Goal: Information Seeking & Learning: Learn about a topic

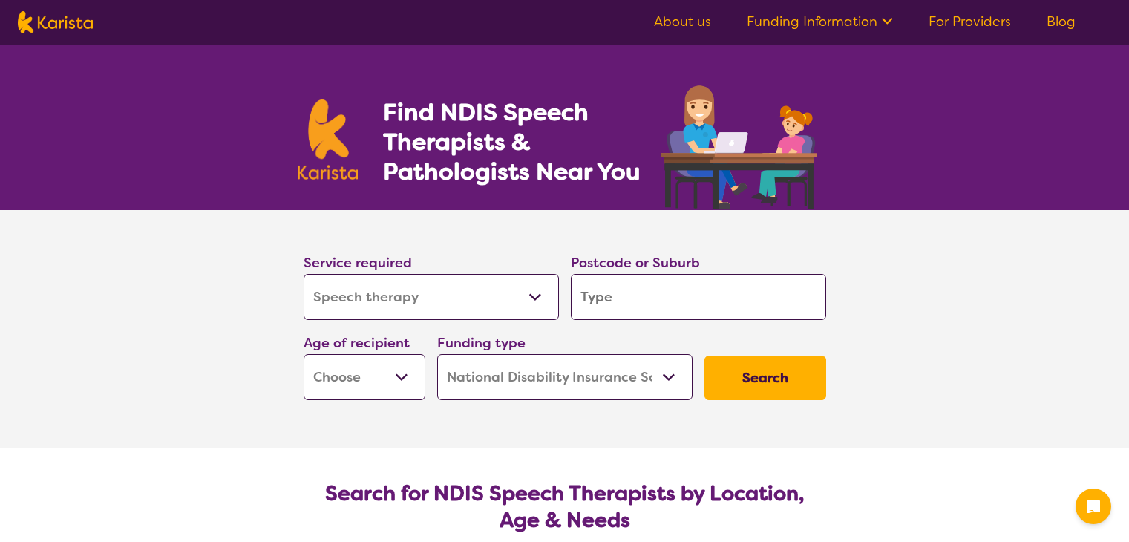
select select "Speech therapy"
select select "NDIS"
select select "Speech therapy"
select select "NDIS"
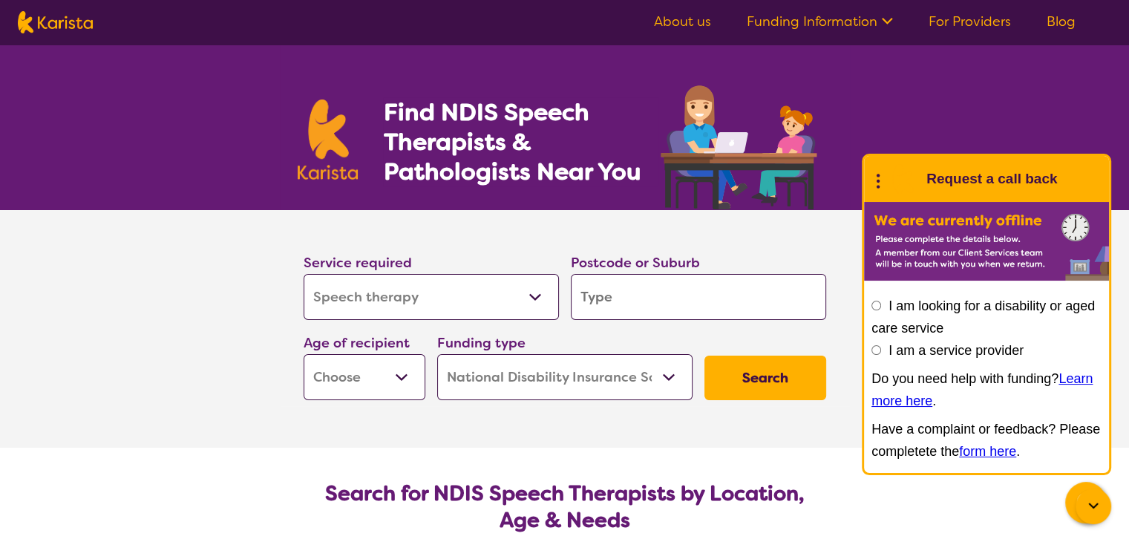
click at [411, 304] on select "Allied Health Assistant Assessment ([MEDICAL_DATA] or [MEDICAL_DATA]) Behaviour…" at bounding box center [431, 297] width 255 height 46
click at [648, 302] on input "search" at bounding box center [698, 297] width 255 height 46
type input "2"
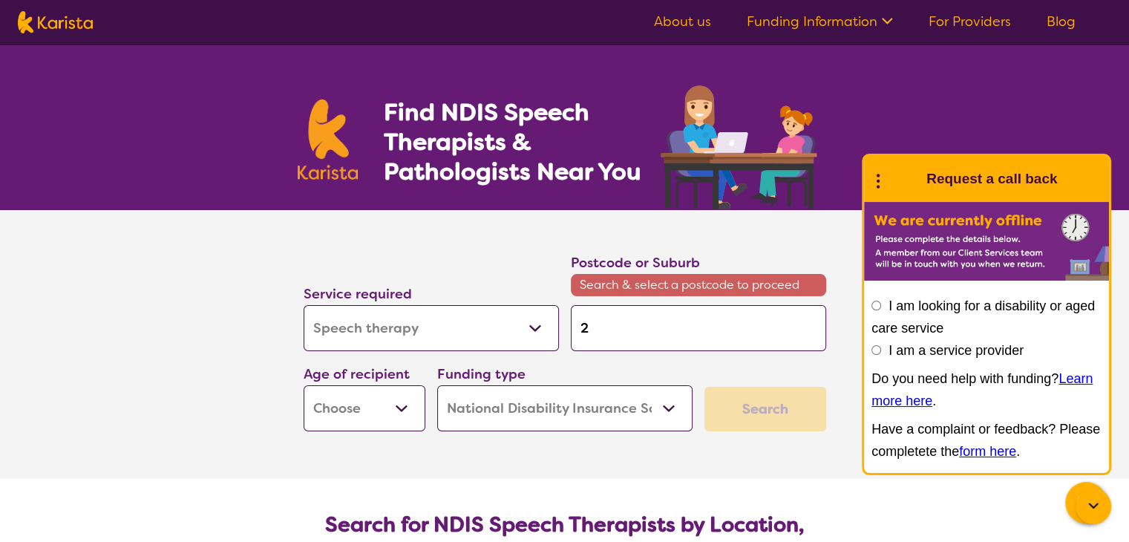
type input "22"
type input "220"
type input "2204"
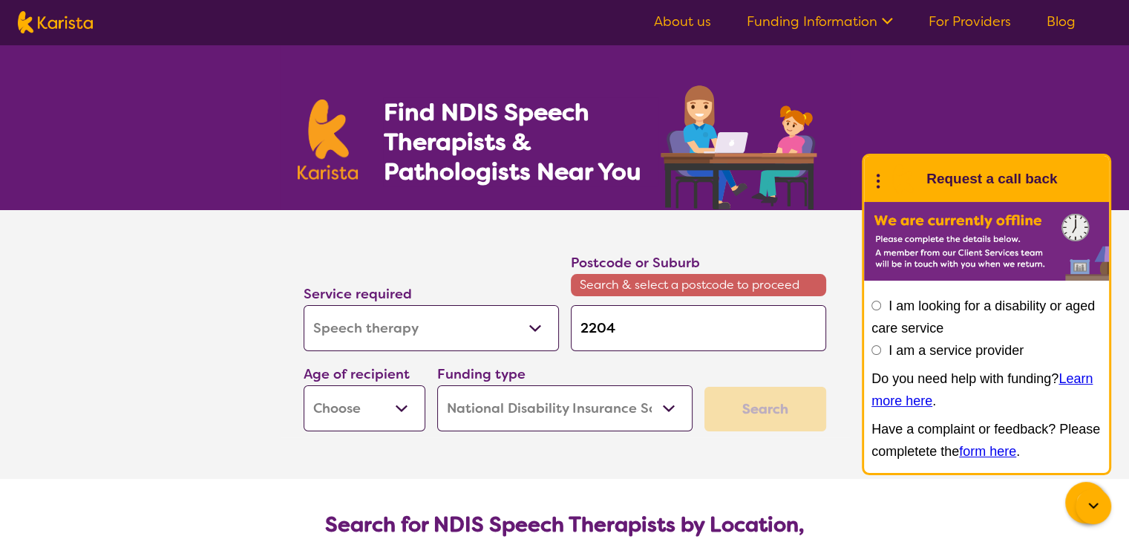
type input "2204"
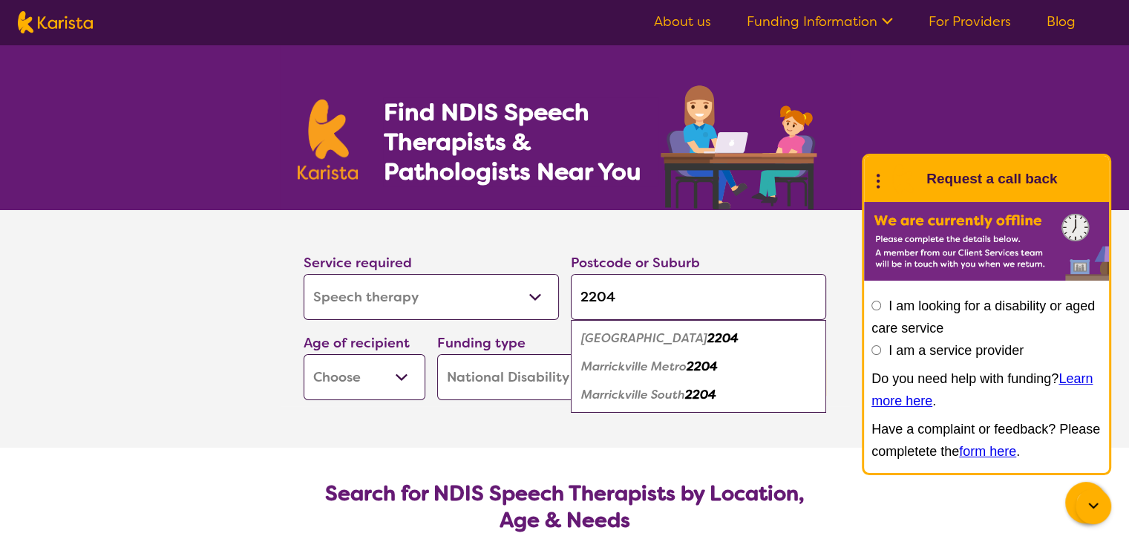
type input "2204"
click at [708, 337] on em "2204" at bounding box center [723, 338] width 31 height 16
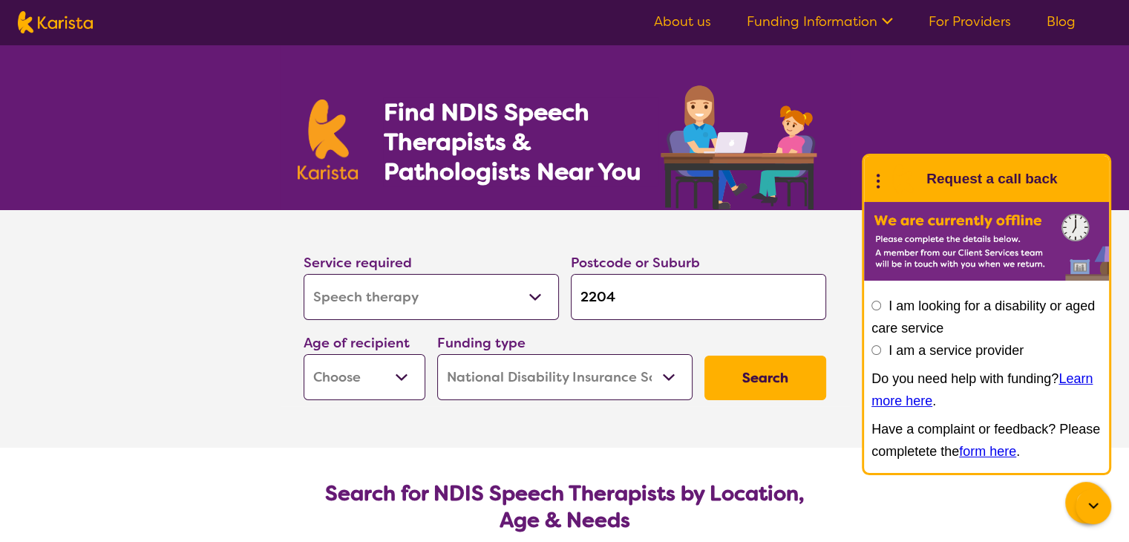
click at [627, 384] on select "Home Care Package (HCP) National Disability Insurance Scheme (NDIS) I don't know" at bounding box center [564, 377] width 255 height 46
click at [437, 354] on select "Home Care Package (HCP) National Disability Insurance Scheme (NDIS) I don't know" at bounding box center [564, 377] width 255 height 46
click at [400, 377] on select "Early Childhood - 0 to 9 Child - 10 to 11 Adolescent - 12 to 17 Adult - 18 to 6…" at bounding box center [365, 377] width 122 height 46
select select "EC"
click at [304, 354] on select "Early Childhood - 0 to 9 Child - 10 to 11 Adolescent - 12 to 17 Adult - 18 to 6…" at bounding box center [365, 377] width 122 height 46
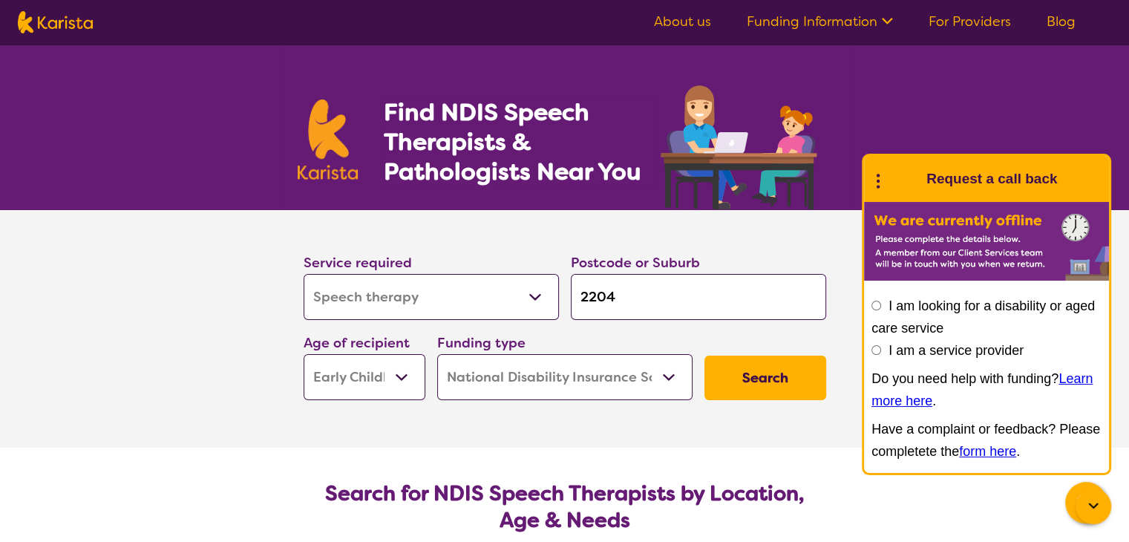
select select "EC"
click at [761, 379] on button "Search" at bounding box center [766, 378] width 122 height 45
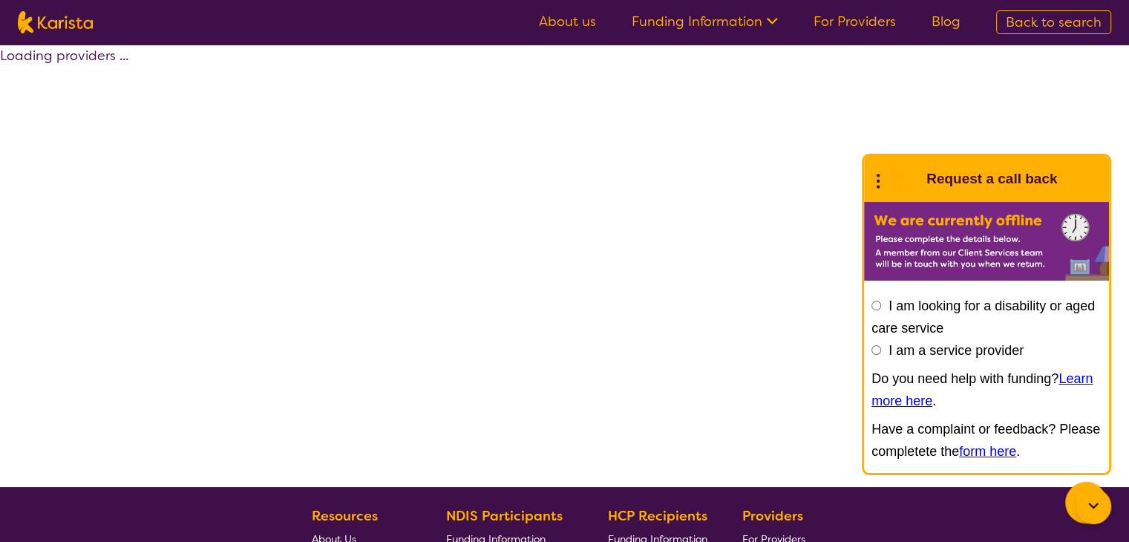
select select "by_score"
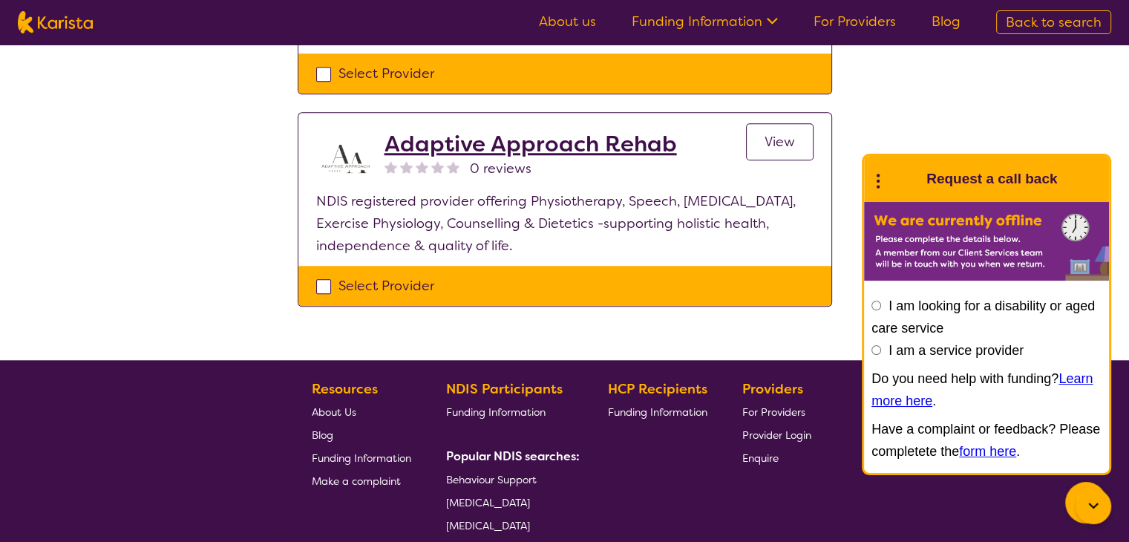
scroll to position [1513, 0]
